Goal: Check status: Check status

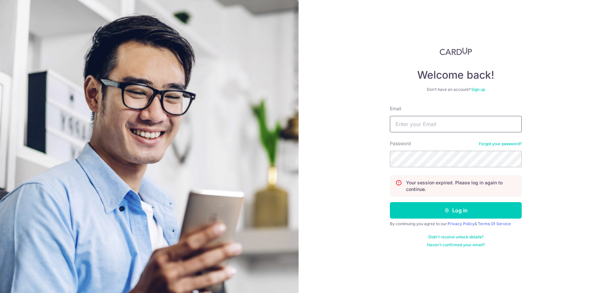
type input "[PERSON_NAME][EMAIL_ADDRESS][DOMAIN_NAME]"
click at [444, 213] on button "Log in" at bounding box center [456, 210] width 132 height 16
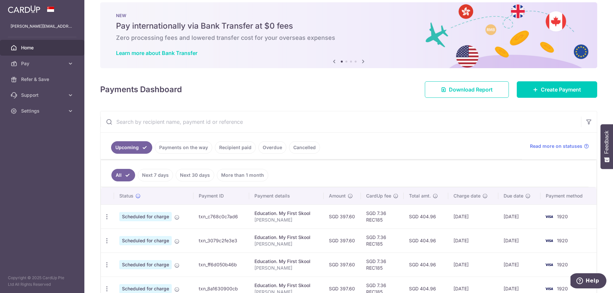
scroll to position [9, 0]
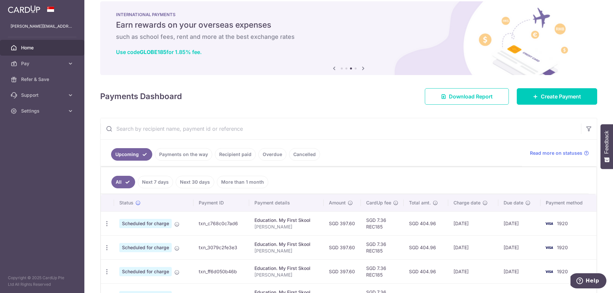
click at [175, 157] on link "Payments on the way" at bounding box center [183, 154] width 57 height 13
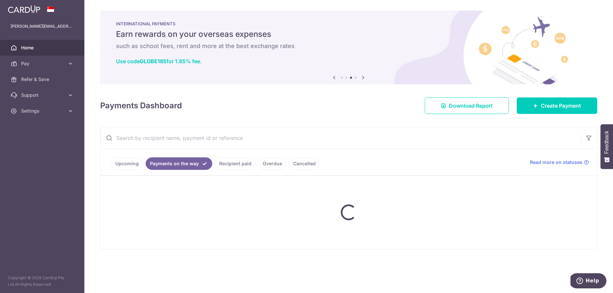
scroll to position [0, 0]
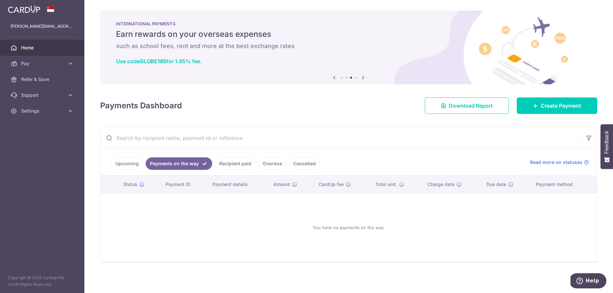
click at [130, 167] on link "Upcoming" at bounding box center [127, 164] width 32 height 13
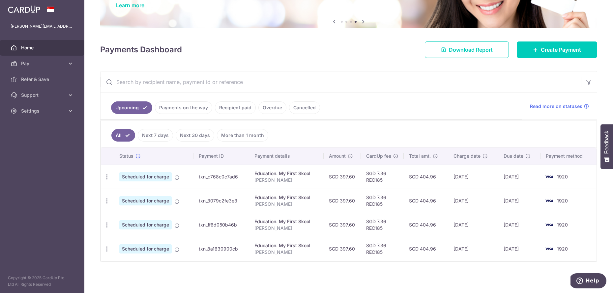
scroll to position [47, 0]
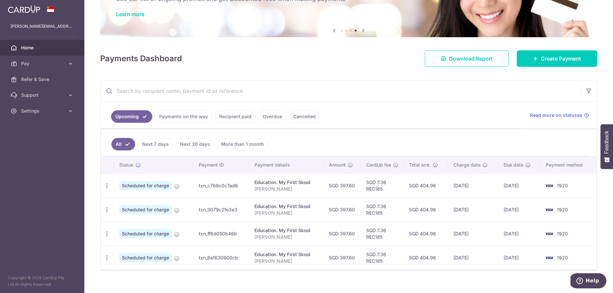
click at [201, 116] on link "Payments on the way" at bounding box center [183, 116] width 57 height 13
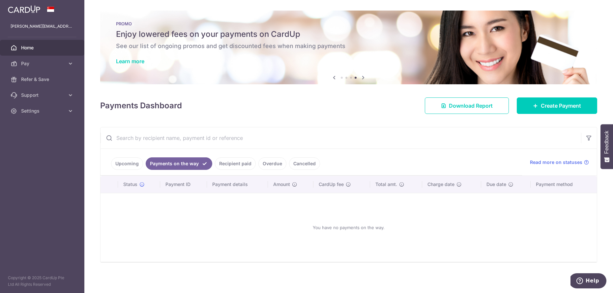
click at [233, 166] on link "Recipient paid" at bounding box center [235, 164] width 41 height 13
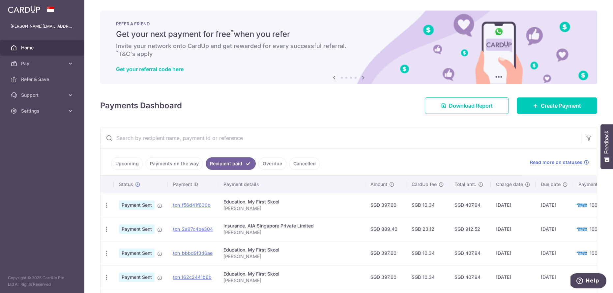
click at [267, 164] on link "Overdue" at bounding box center [273, 164] width 28 height 13
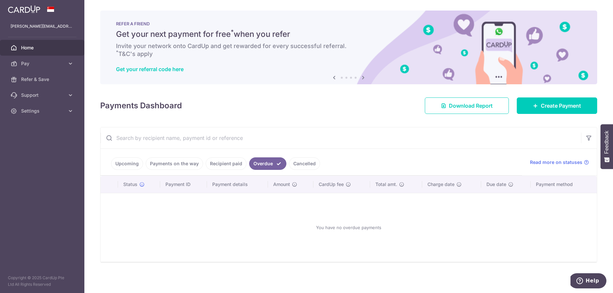
click at [295, 164] on link "Cancelled" at bounding box center [304, 164] width 31 height 13
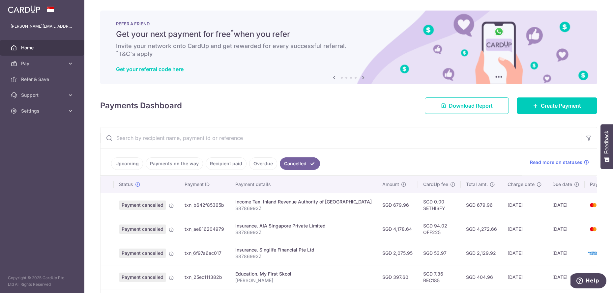
click at [226, 163] on link "Recipient paid" at bounding box center [226, 164] width 41 height 13
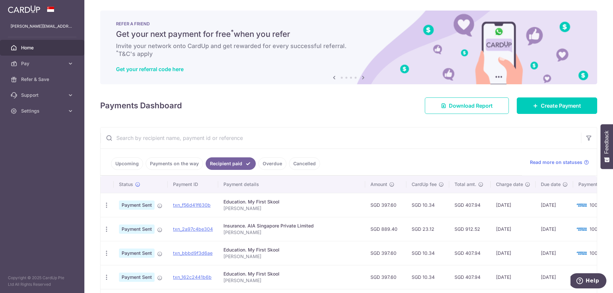
click at [300, 161] on link "Cancelled" at bounding box center [304, 164] width 31 height 13
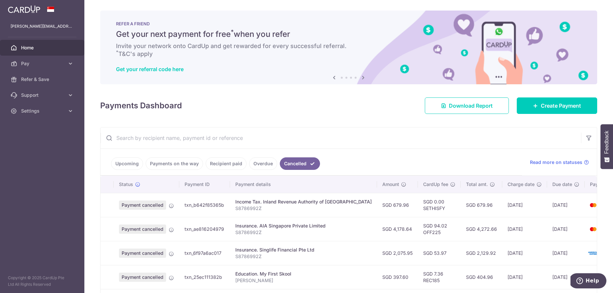
click at [265, 164] on link "Overdue" at bounding box center [263, 164] width 28 height 13
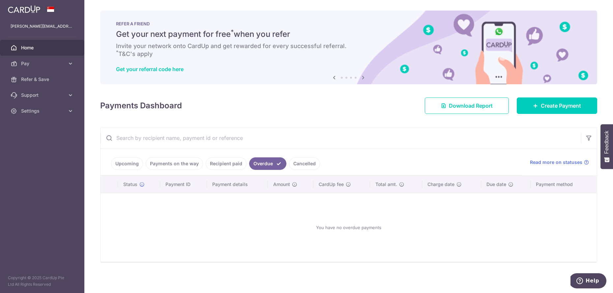
click at [232, 165] on link "Recipient paid" at bounding box center [226, 164] width 41 height 13
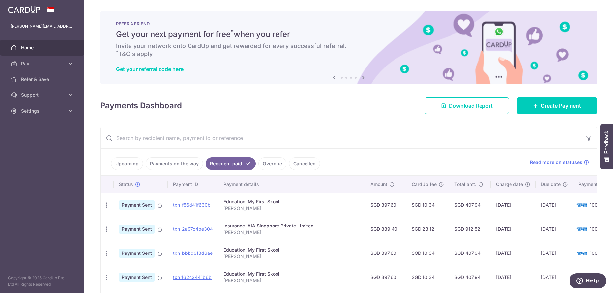
click at [188, 166] on link "Payments on the way" at bounding box center [174, 164] width 57 height 13
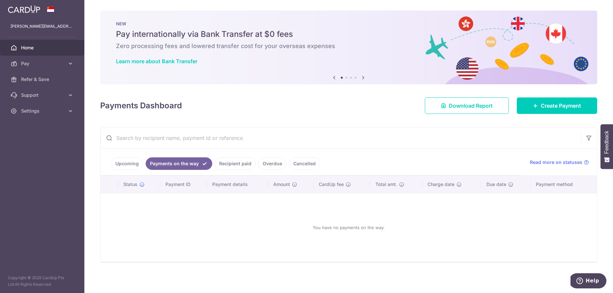
click at [219, 165] on link "Recipient paid" at bounding box center [235, 164] width 41 height 13
